Goal: Task Accomplishment & Management: Manage account settings

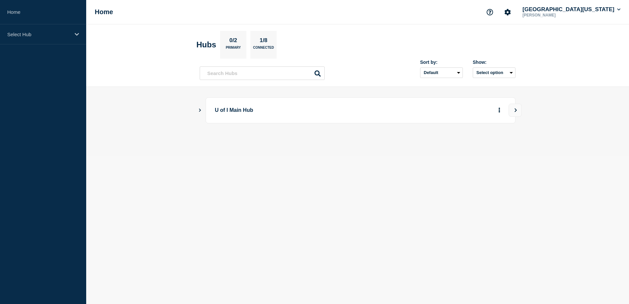
click at [219, 228] on body "Home Select Hub Home [GEOGRAPHIC_DATA][US_STATE] [PERSON_NAME] Hubs 0/2 Primary…" at bounding box center [314, 152] width 629 height 304
click at [499, 111] on icon "More actions" at bounding box center [499, 110] width 2 height 5
drag, startPoint x: 449, startPoint y: 174, endPoint x: 291, endPoint y: 149, distance: 160.2
click at [449, 174] on body "Home Select Hub Home [GEOGRAPHIC_DATA][US_STATE] [PERSON_NAME] Hubs 0/2 Primary…" at bounding box center [314, 152] width 629 height 304
click at [200, 109] on icon "Show Connected Hubs" at bounding box center [200, 109] width 4 height 3
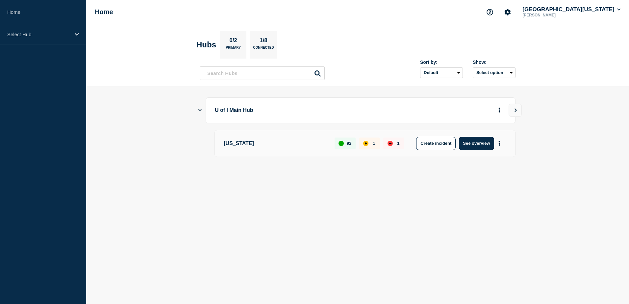
click at [292, 243] on body "Home Select Hub Home [GEOGRAPHIC_DATA][US_STATE] [PERSON_NAME] Hubs 0/2 Primary…" at bounding box center [314, 152] width 629 height 304
click at [476, 143] on button "See overview" at bounding box center [476, 143] width 35 height 13
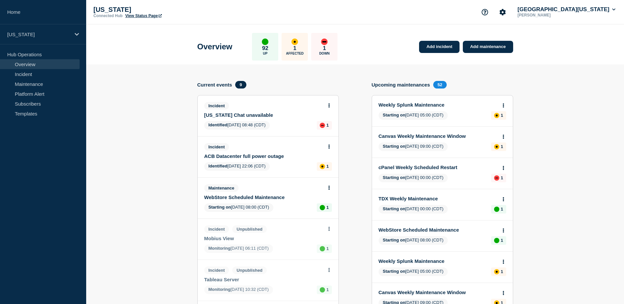
click at [276, 155] on link "ACB Datacenter full power outage" at bounding box center [263, 156] width 119 height 6
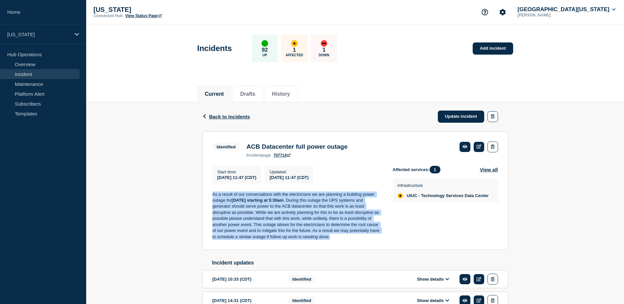
drag, startPoint x: 213, startPoint y: 197, endPoint x: 330, endPoint y: 240, distance: 125.3
click at [330, 240] on p "As a result of our conversations with the electricians we are planning a buildi…" at bounding box center [298, 215] width 170 height 49
click at [463, 114] on link "Update incident" at bounding box center [461, 117] width 47 height 12
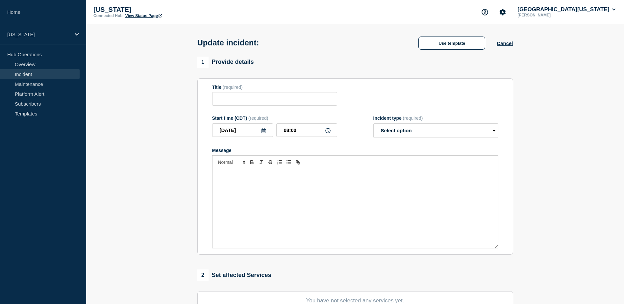
type input "ACB Datacenter full power outage"
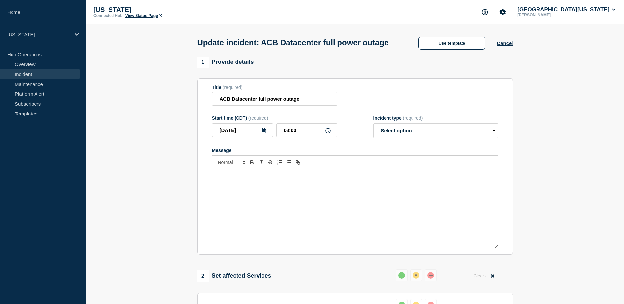
click at [292, 228] on div "Message" at bounding box center [356, 208] width 286 height 79
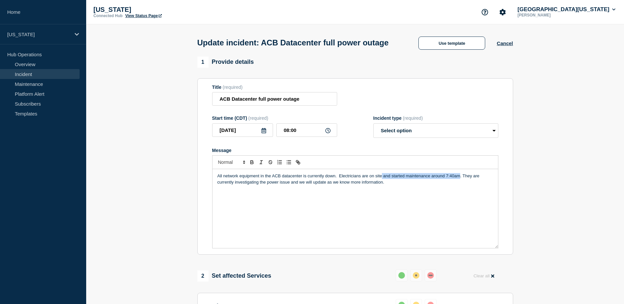
drag, startPoint x: 383, startPoint y: 189, endPoint x: 461, endPoint y: 186, distance: 78.0
click at [461, 185] on p "All network equipment in the ACB datacenter is currently down. Electricians are…" at bounding box center [355, 179] width 276 height 12
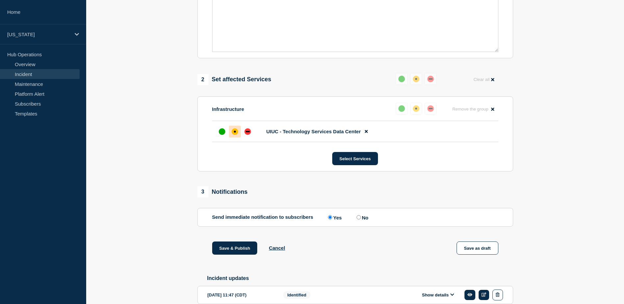
scroll to position [230, 0]
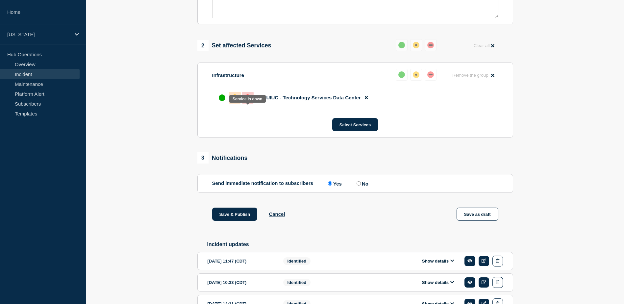
click at [251, 101] on div "down" at bounding box center [247, 97] width 7 height 7
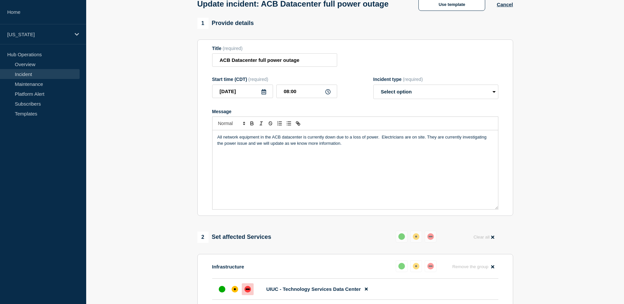
scroll to position [0, 0]
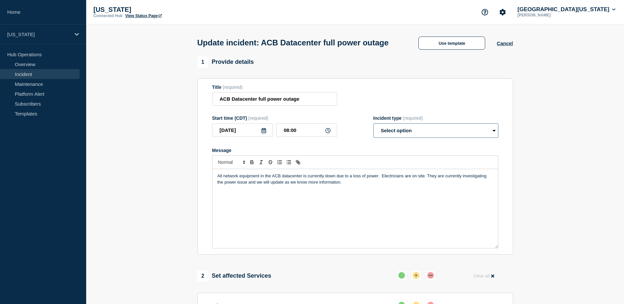
click at [408, 138] on select "Select option Investigating Identified Monitoring Resolved" at bounding box center [435, 130] width 125 height 14
select select "investigating"
click at [373, 136] on select "Select option Investigating Identified Monitoring Resolved" at bounding box center [435, 130] width 125 height 14
click at [355, 138] on div "Start time (CDT) (required) [DATE] 08:00 Incident type (required) Select option…" at bounding box center [355, 126] width 286 height 22
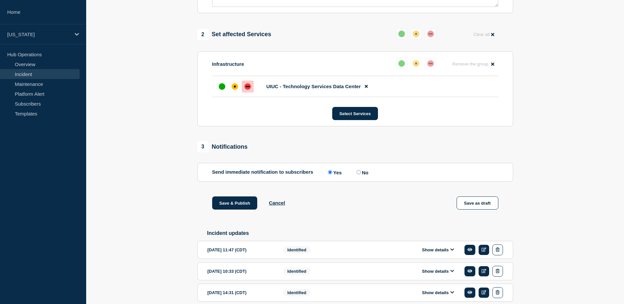
scroll to position [236, 0]
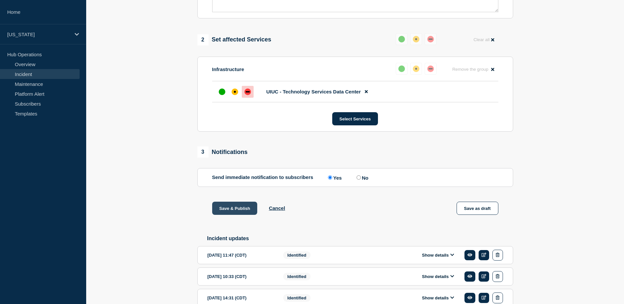
click at [242, 215] on button "Save & Publish" at bounding box center [234, 208] width 45 height 13
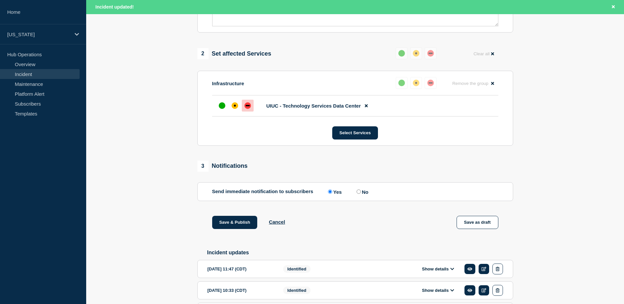
scroll to position [250, 0]
